Goal: Information Seeking & Learning: Learn about a topic

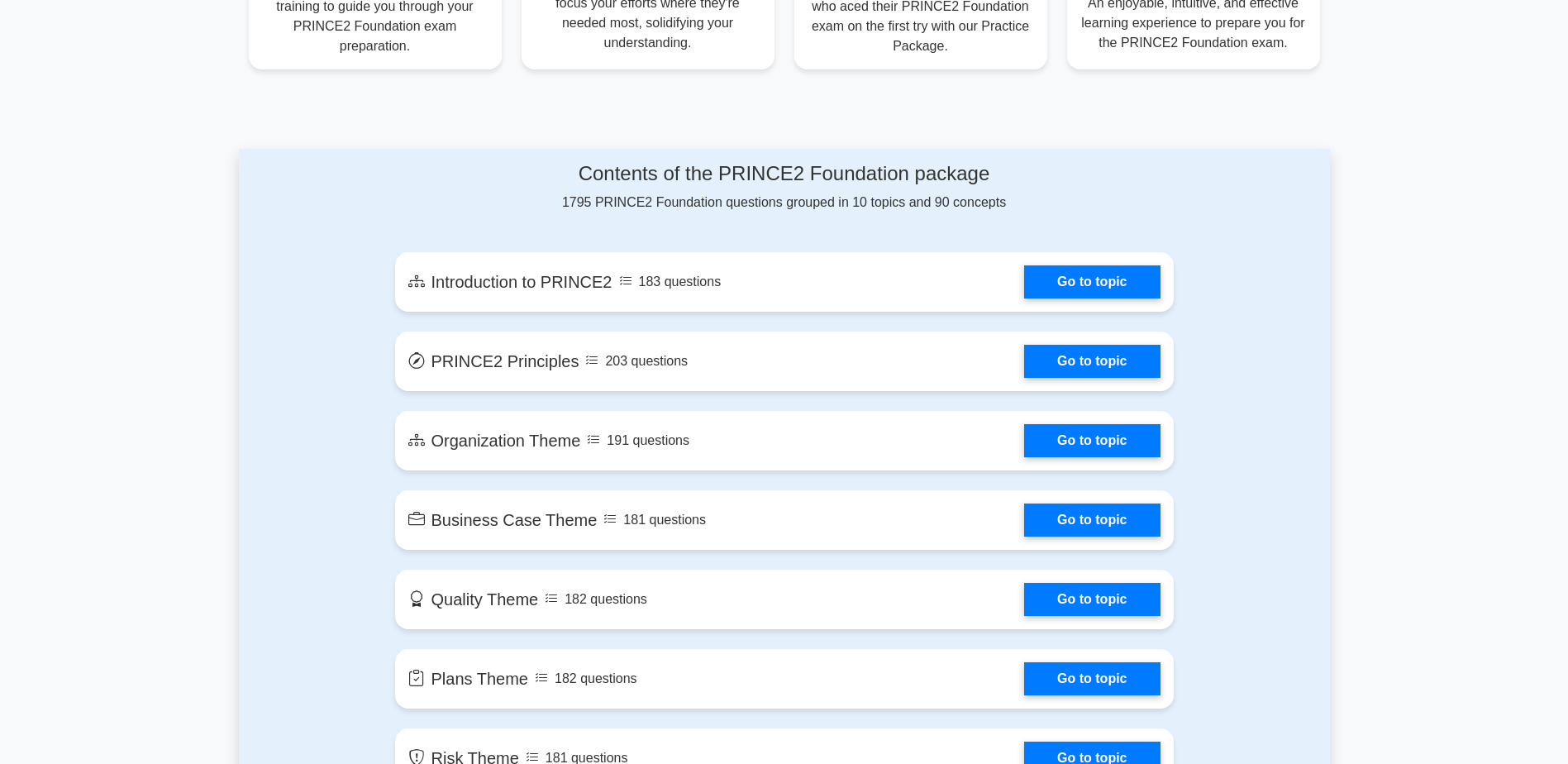
scroll to position [826, 0]
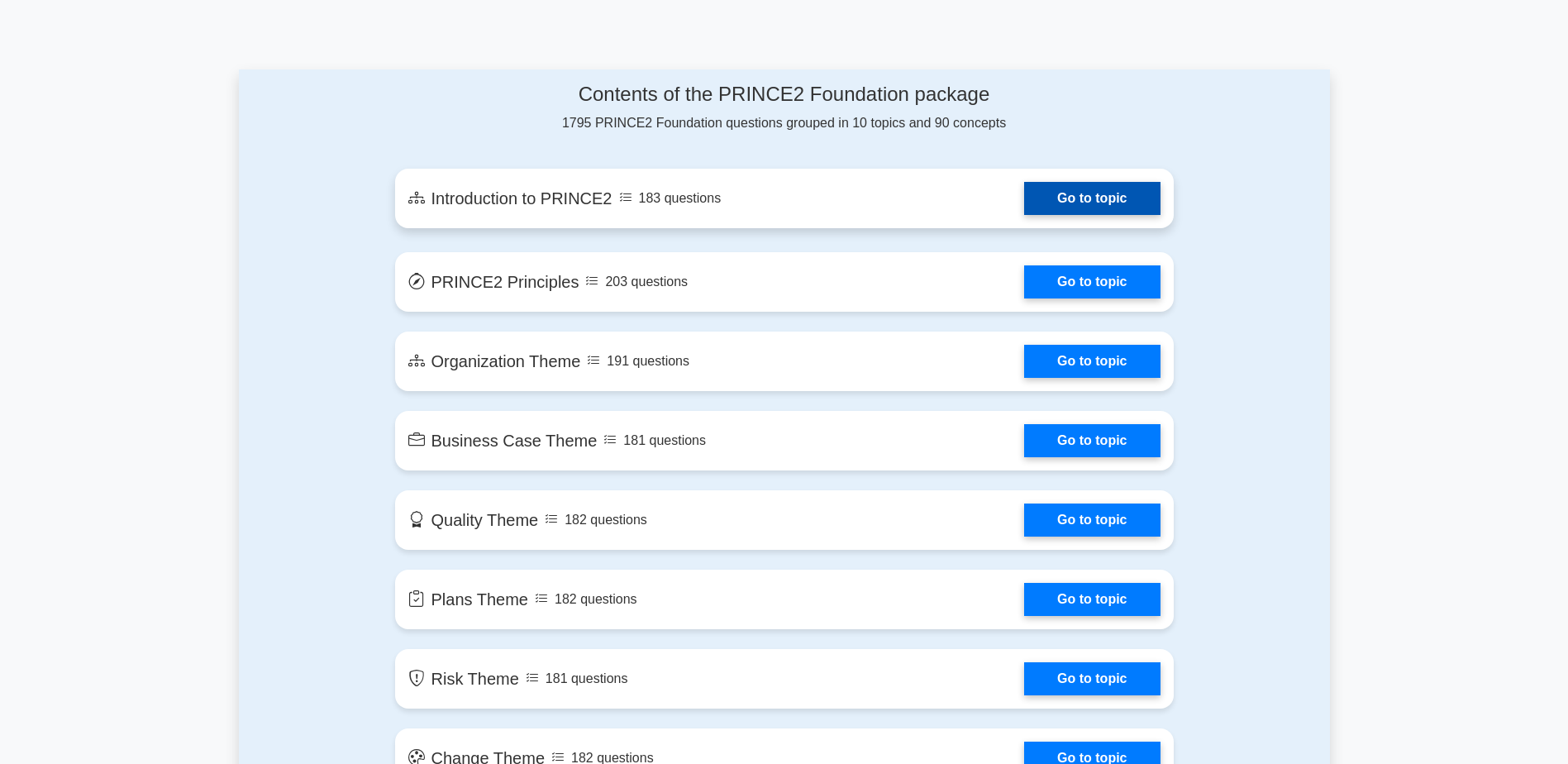
click at [1087, 200] on link "Go to topic" at bounding box center [1092, 198] width 135 height 33
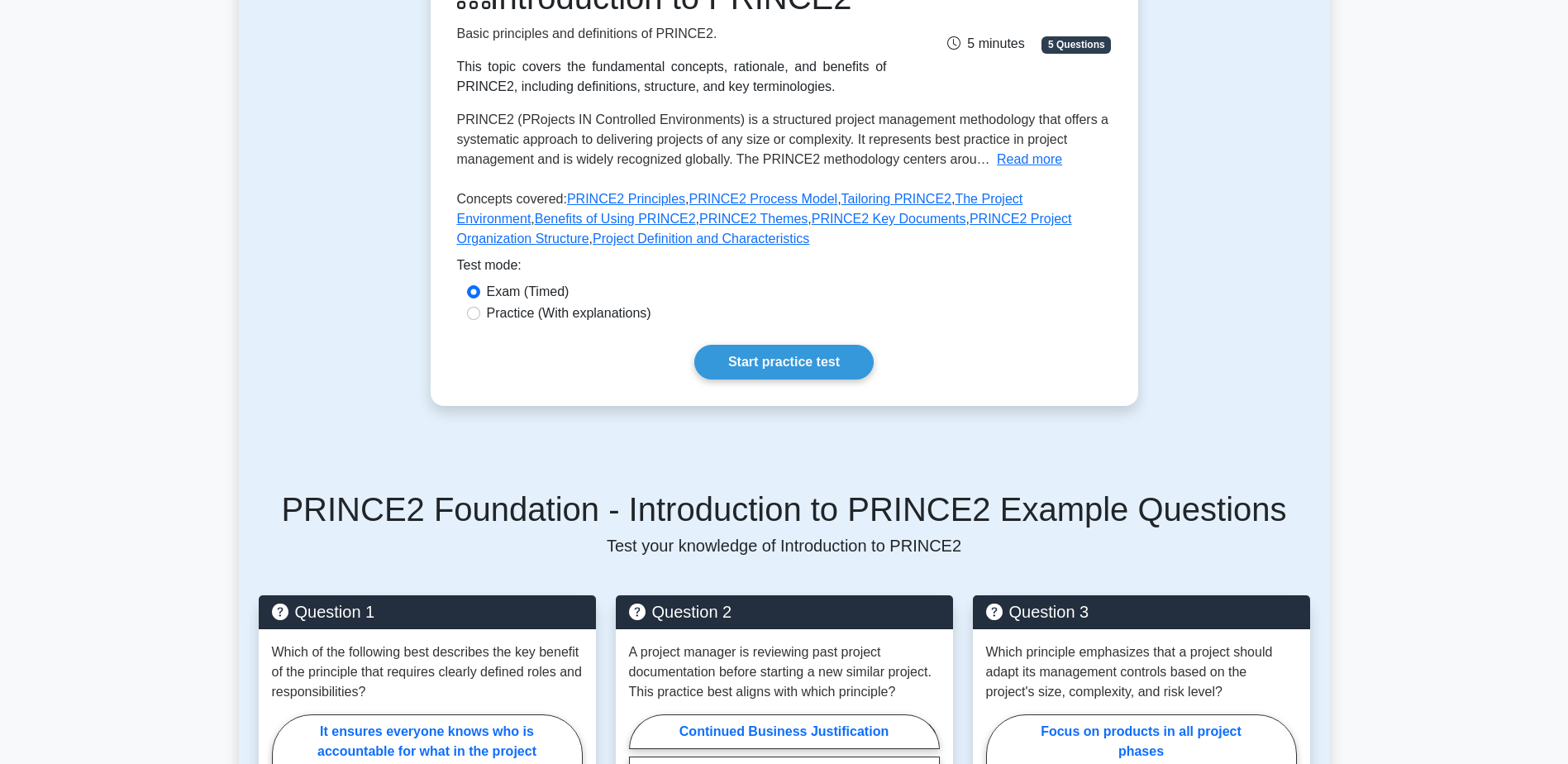
scroll to position [331, 0]
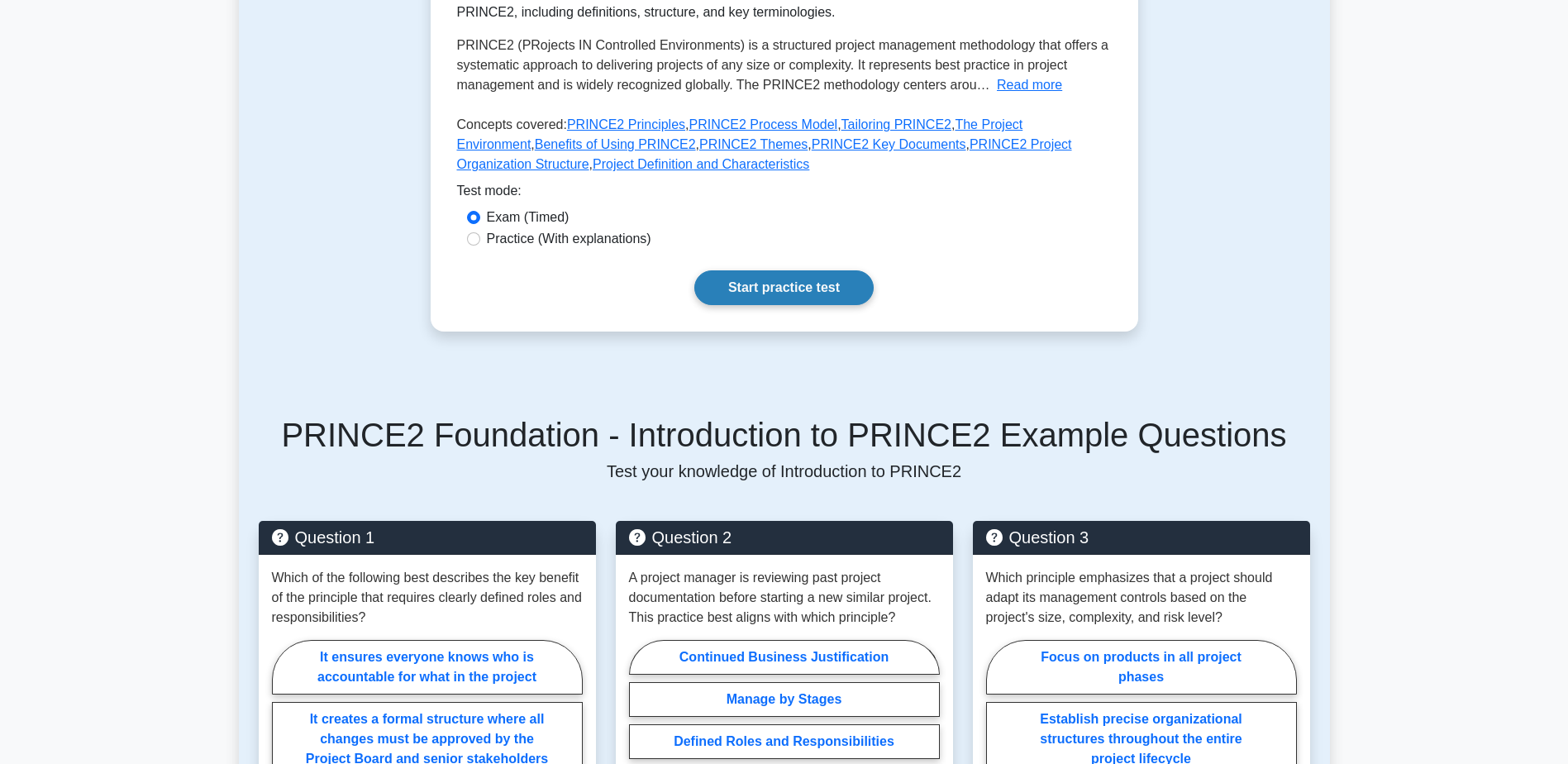
click at [793, 290] on link "Start practice test" at bounding box center [784, 288] width 179 height 34
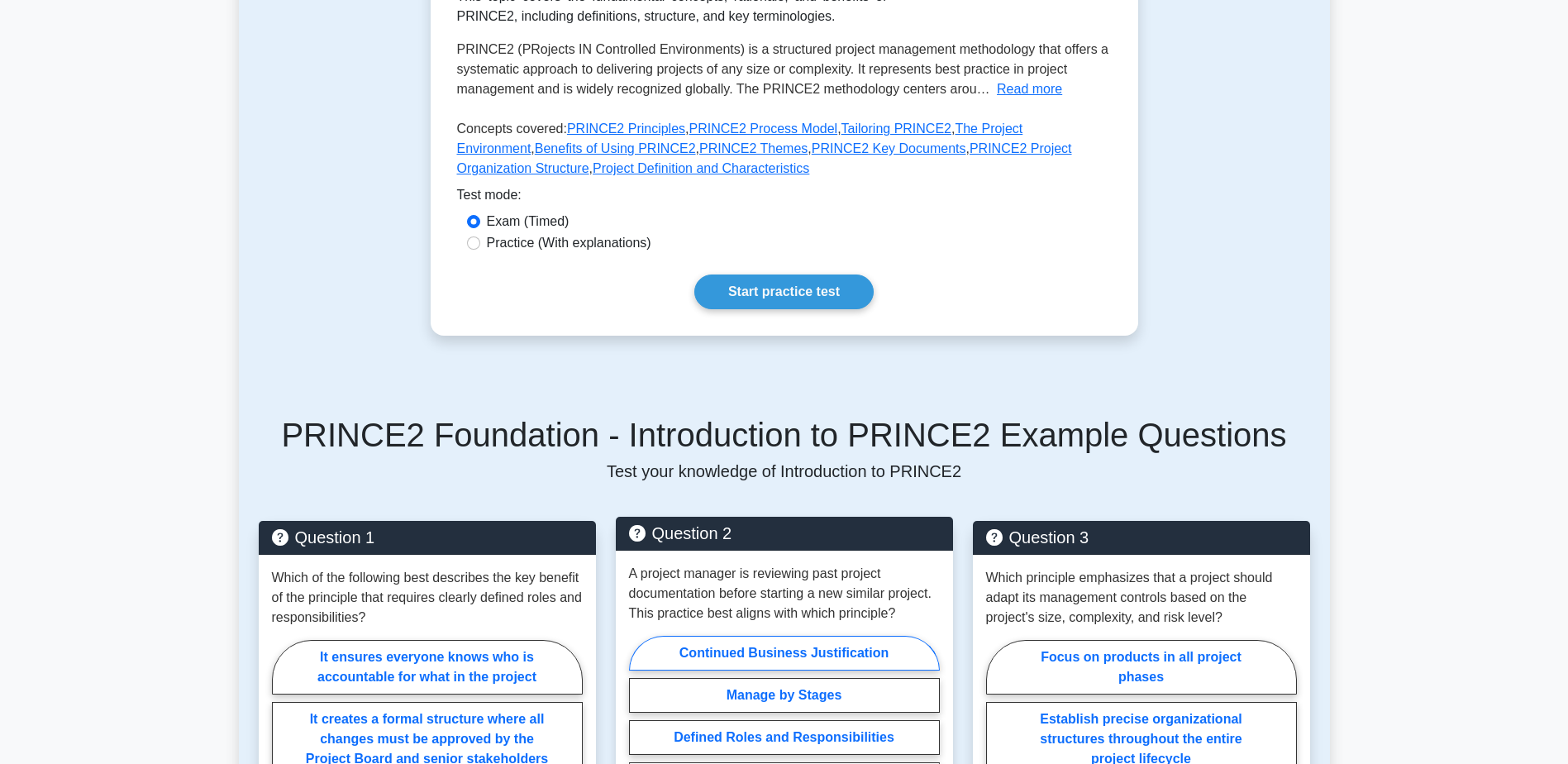
scroll to position [0, 0]
